Goal: Task Accomplishment & Management: Manage account settings

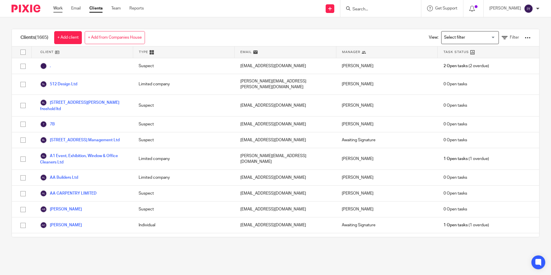
click at [56, 7] on link "Work" at bounding box center [57, 8] width 9 height 6
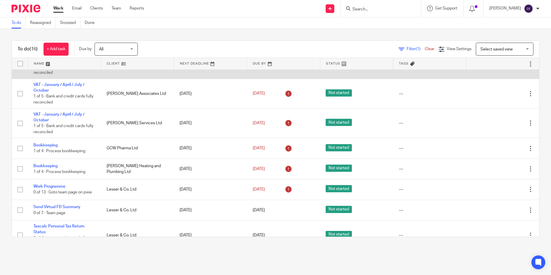
scroll to position [259, 0]
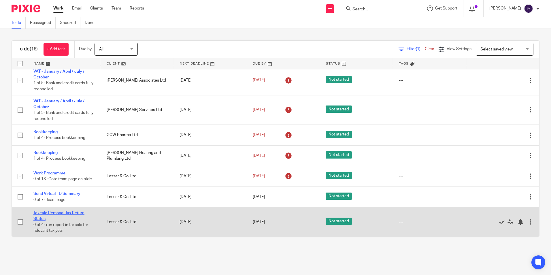
click at [63, 212] on link "Taxcalc Personal Tax Return Status" at bounding box center [58, 216] width 51 height 10
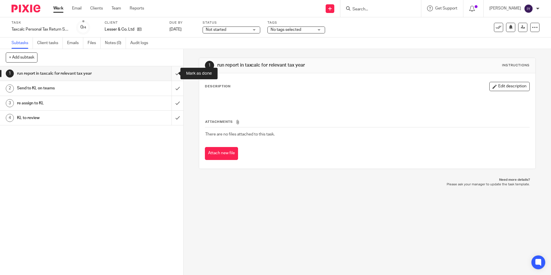
click at [173, 75] on input "submit" at bounding box center [91, 73] width 183 height 14
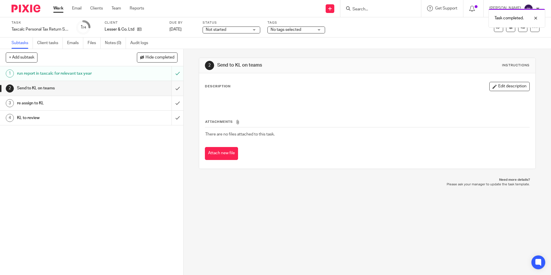
click at [172, 85] on input "submit" at bounding box center [91, 88] width 183 height 14
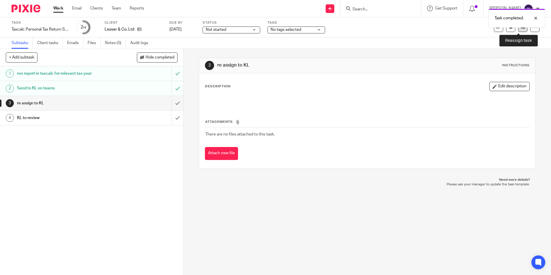
click at [519, 29] on link at bounding box center [523, 27] width 9 height 9
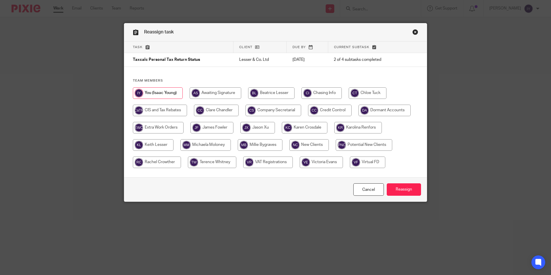
click at [168, 141] on input "radio" at bounding box center [153, 145] width 41 height 12
radio input "true"
click at [405, 192] on input "Reassign" at bounding box center [404, 189] width 34 height 12
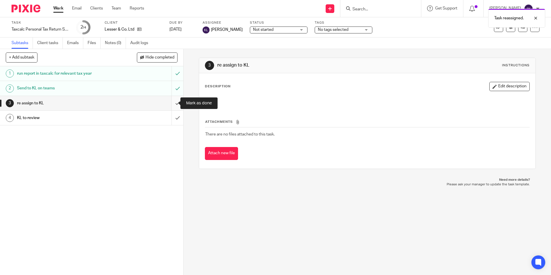
click at [170, 102] on input "submit" at bounding box center [91, 103] width 183 height 14
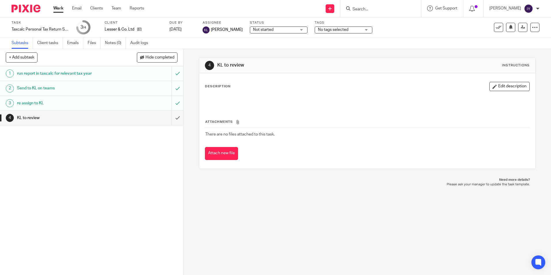
click at [57, 8] on link "Work" at bounding box center [58, 8] width 10 height 6
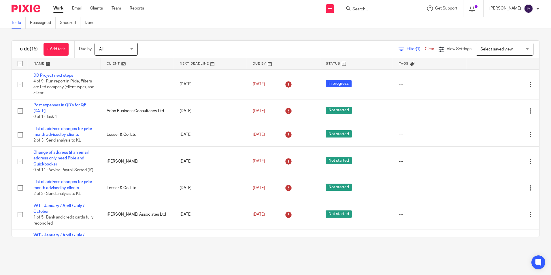
click at [368, 10] on input "Search" at bounding box center [378, 9] width 52 height 5
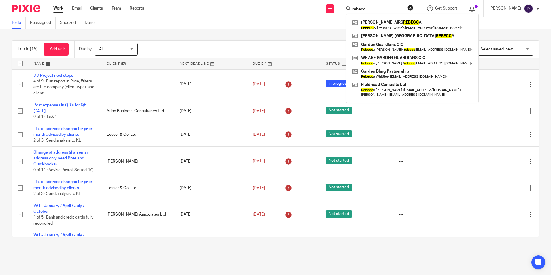
type input "rebecc"
click at [414, 9] on button "reset" at bounding box center [411, 8] width 6 height 6
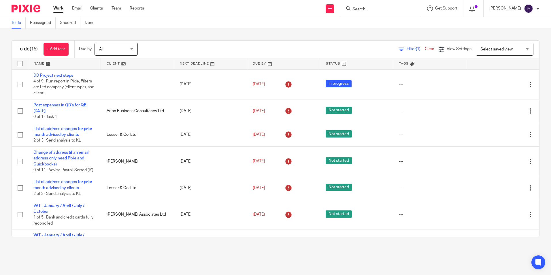
click at [404, 9] on input "Search" at bounding box center [378, 9] width 52 height 5
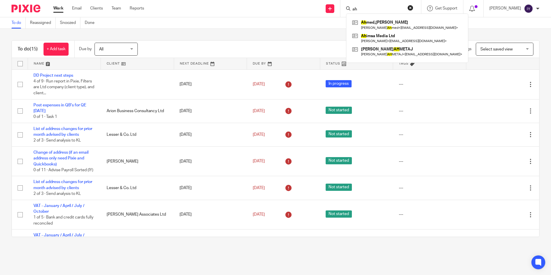
type input "a"
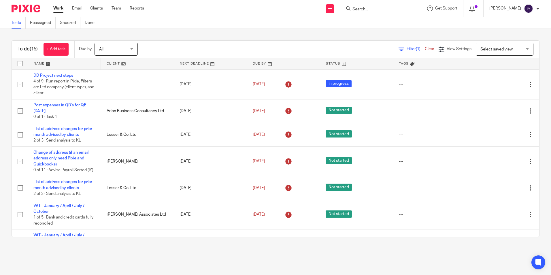
click at [387, 10] on input "Search" at bounding box center [378, 9] width 52 height 5
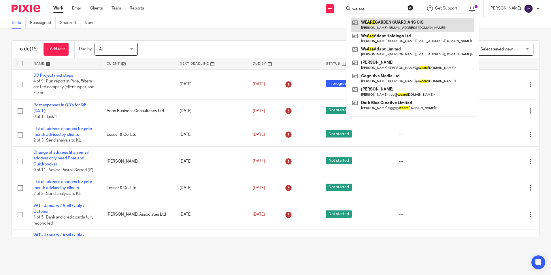
type input "we are"
click at [396, 25] on link at bounding box center [413, 24] width 124 height 13
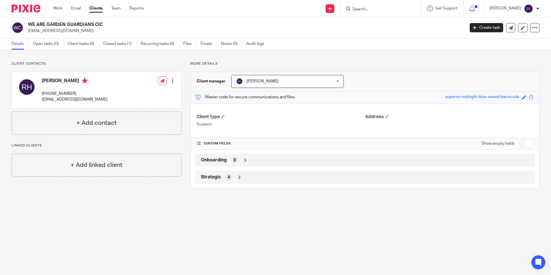
drag, startPoint x: 28, startPoint y: 24, endPoint x: 103, endPoint y: 25, distance: 75.0
click at [103, 25] on div "WE ARE GARDEN GUARDIANS CIC [EMAIL_ADDRESS][DOMAIN_NAME]" at bounding box center [237, 28] width 450 height 12
copy h2 "WE ARE GARDEN GUARDIANS CIC"
click at [37, 33] on p "rebeccaahimsa@gmail.com" at bounding box center [244, 31] width 433 height 6
drag, startPoint x: 27, startPoint y: 31, endPoint x: 78, endPoint y: 31, distance: 51.0
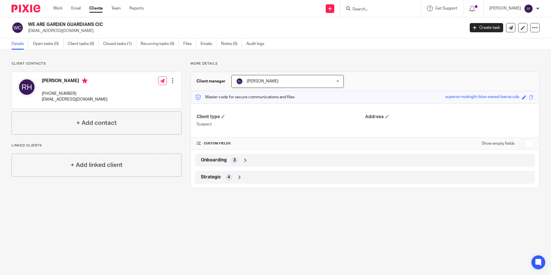
click at [78, 31] on div "WE ARE GARDEN GUARDIANS CIC rebeccaahimsa@gmail.com" at bounding box center [237, 28] width 450 height 12
copy p "rebeccaahimsa@gmail.com"
click at [129, 68] on div "Client contacts Rebecca Haynes +447984651866 rebeccaahimsa@gmail.com Edit conta…" at bounding box center [97, 97] width 170 height 73
click at [122, 22] on h2 "WE ARE GARDEN GUARDIANS CIC" at bounding box center [201, 25] width 347 height 6
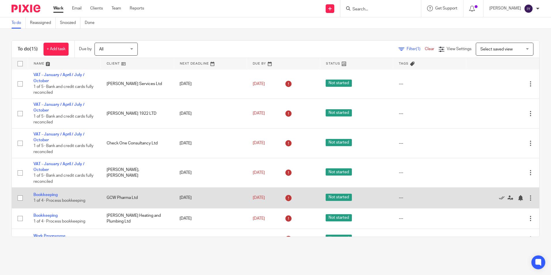
scroll to position [229, 0]
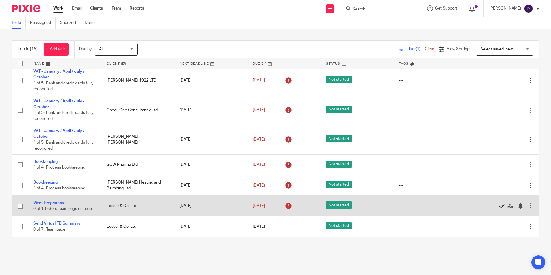
click at [499, 206] on icon at bounding box center [502, 206] width 6 height 6
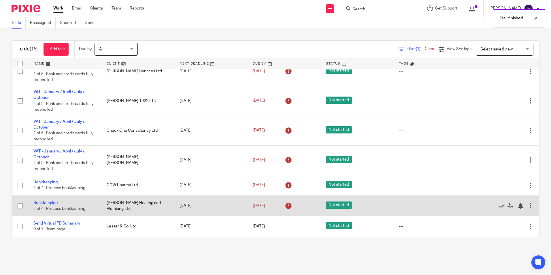
scroll to position [209, 0]
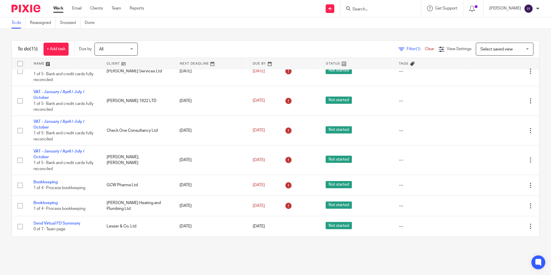
click at [174, 26] on div "To do Reassigned Snoozed Done" at bounding box center [275, 23] width 551 height 12
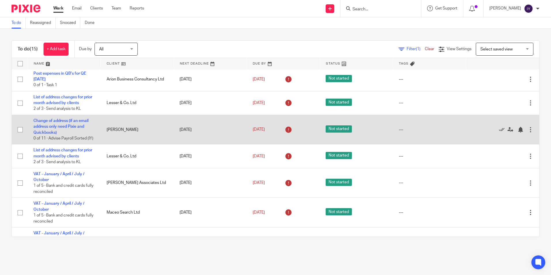
scroll to position [0, 0]
